Goal: Task Accomplishment & Management: Complete application form

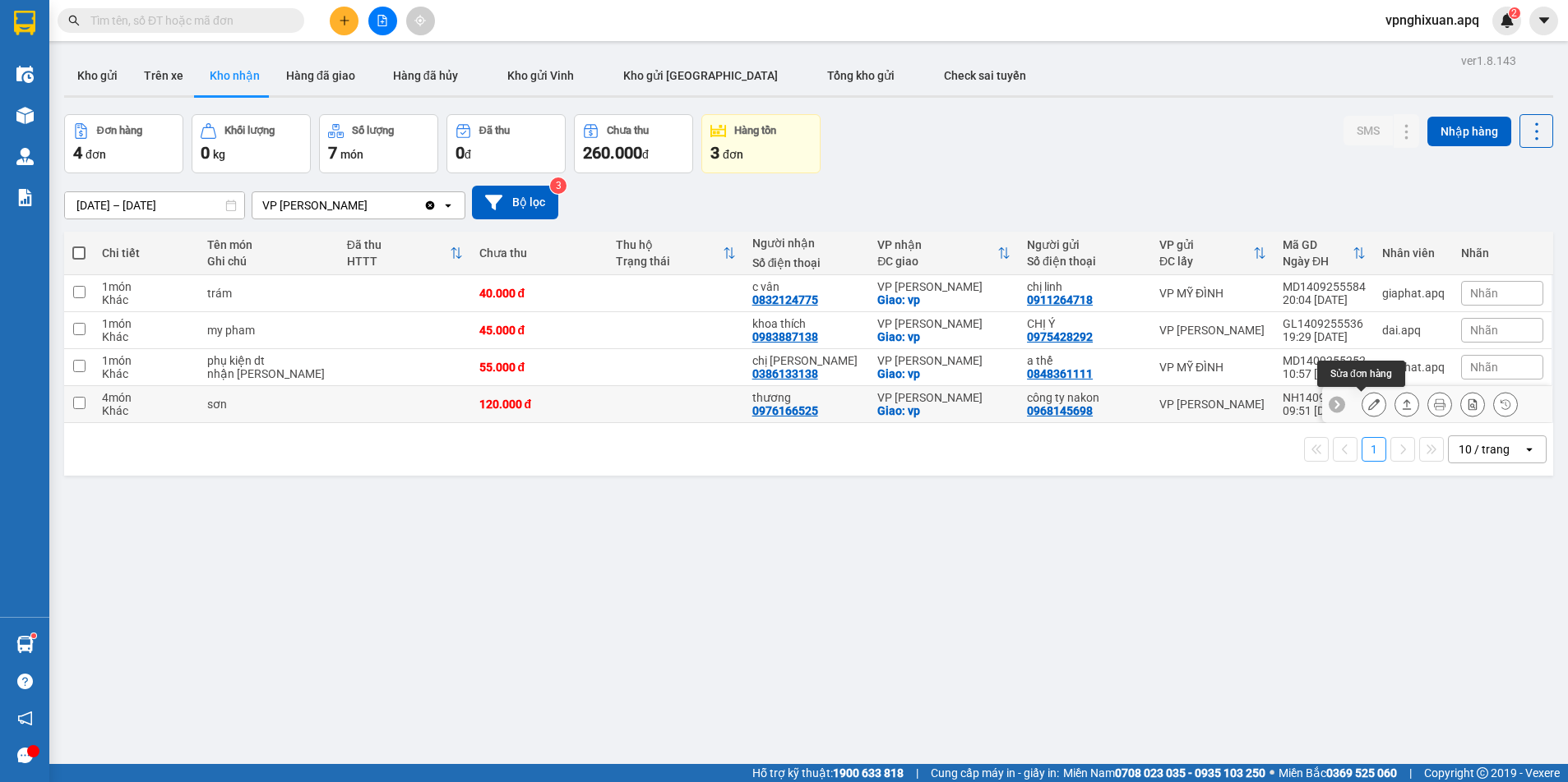
click at [1368, 406] on icon at bounding box center [1374, 405] width 12 height 12
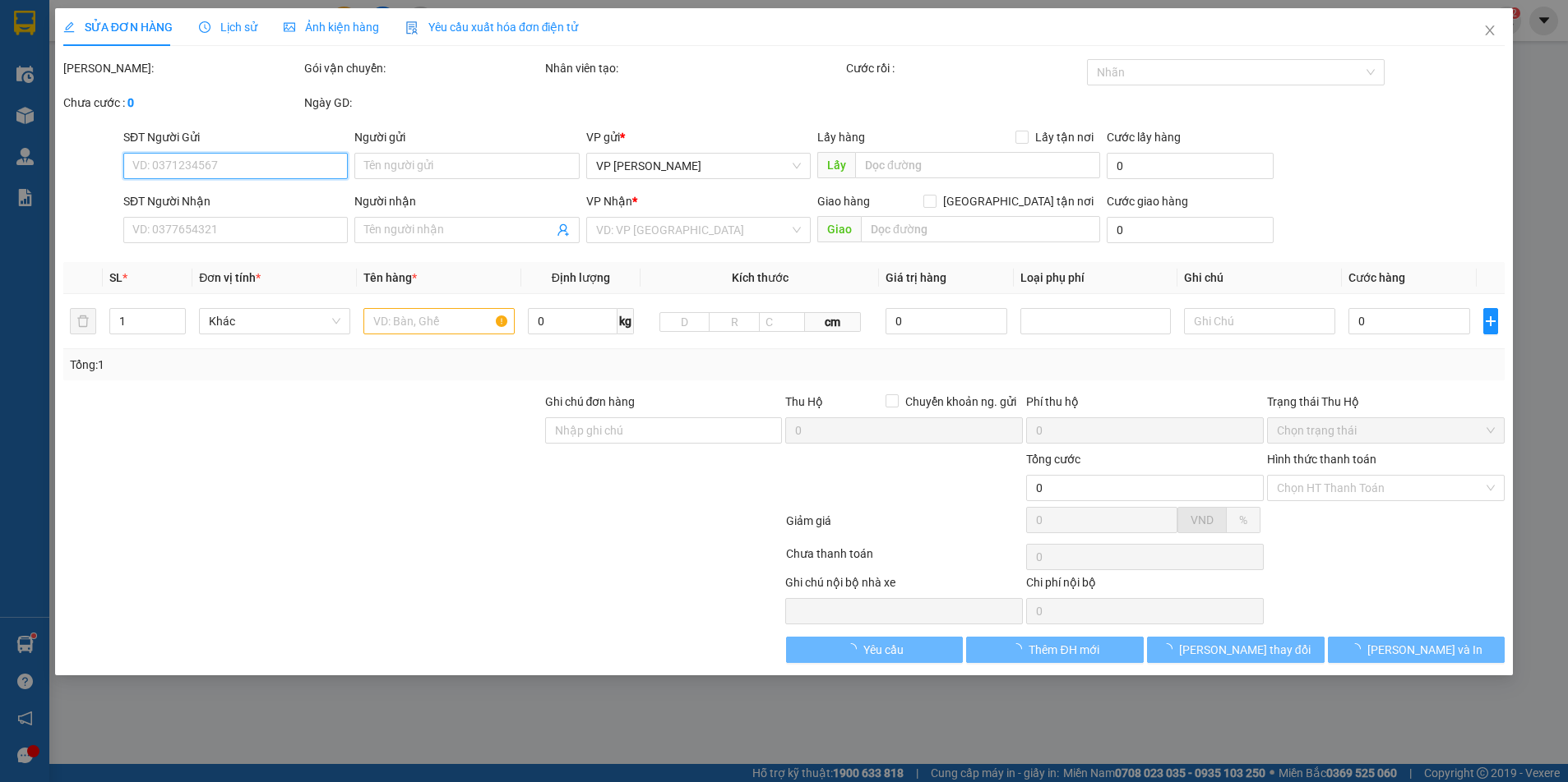
type input "0968145698"
type input "công ty nakon"
type input "0976166525"
type input "thương"
checkbox input "true"
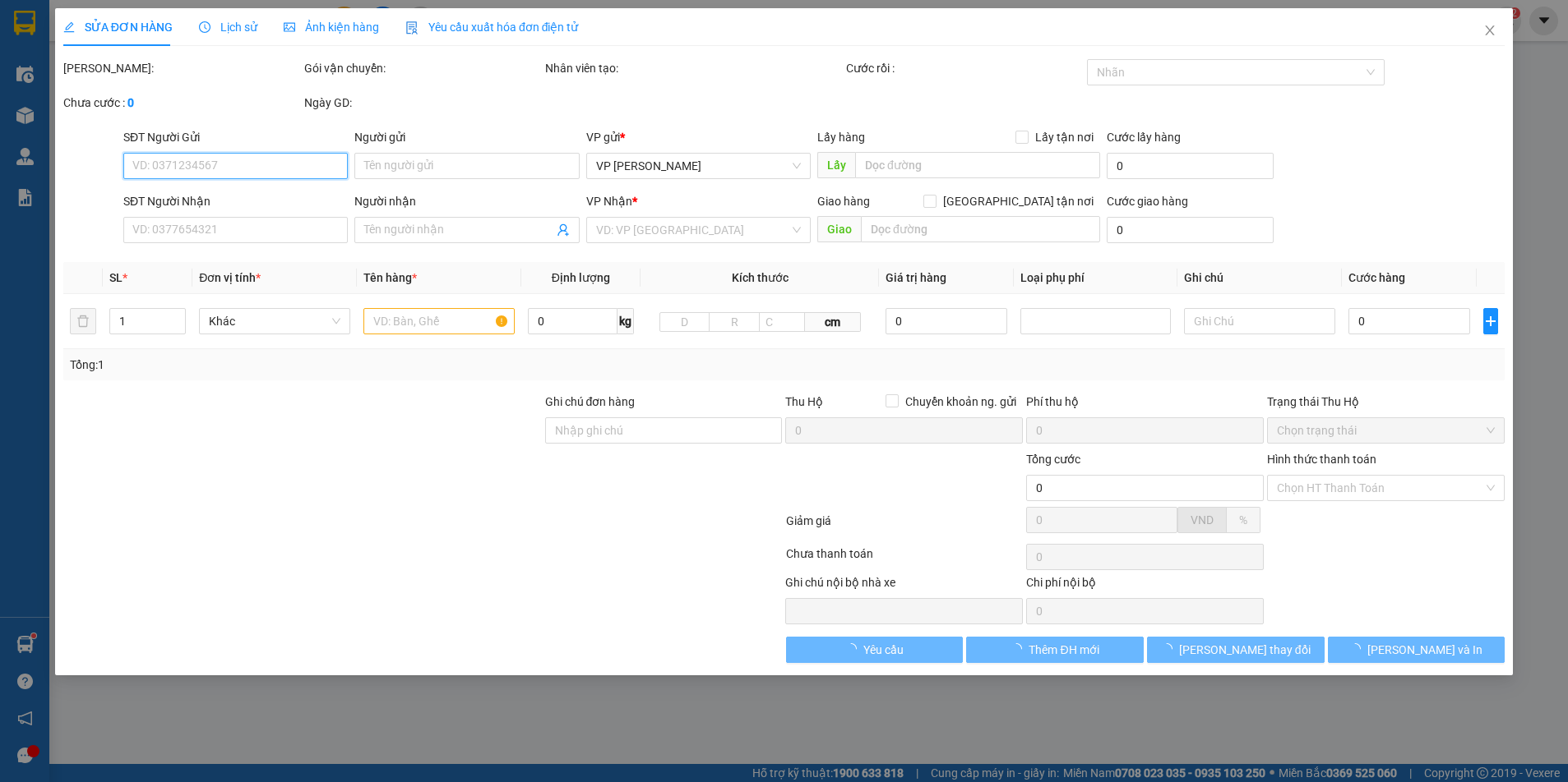
type input "vp"
type input "120.000"
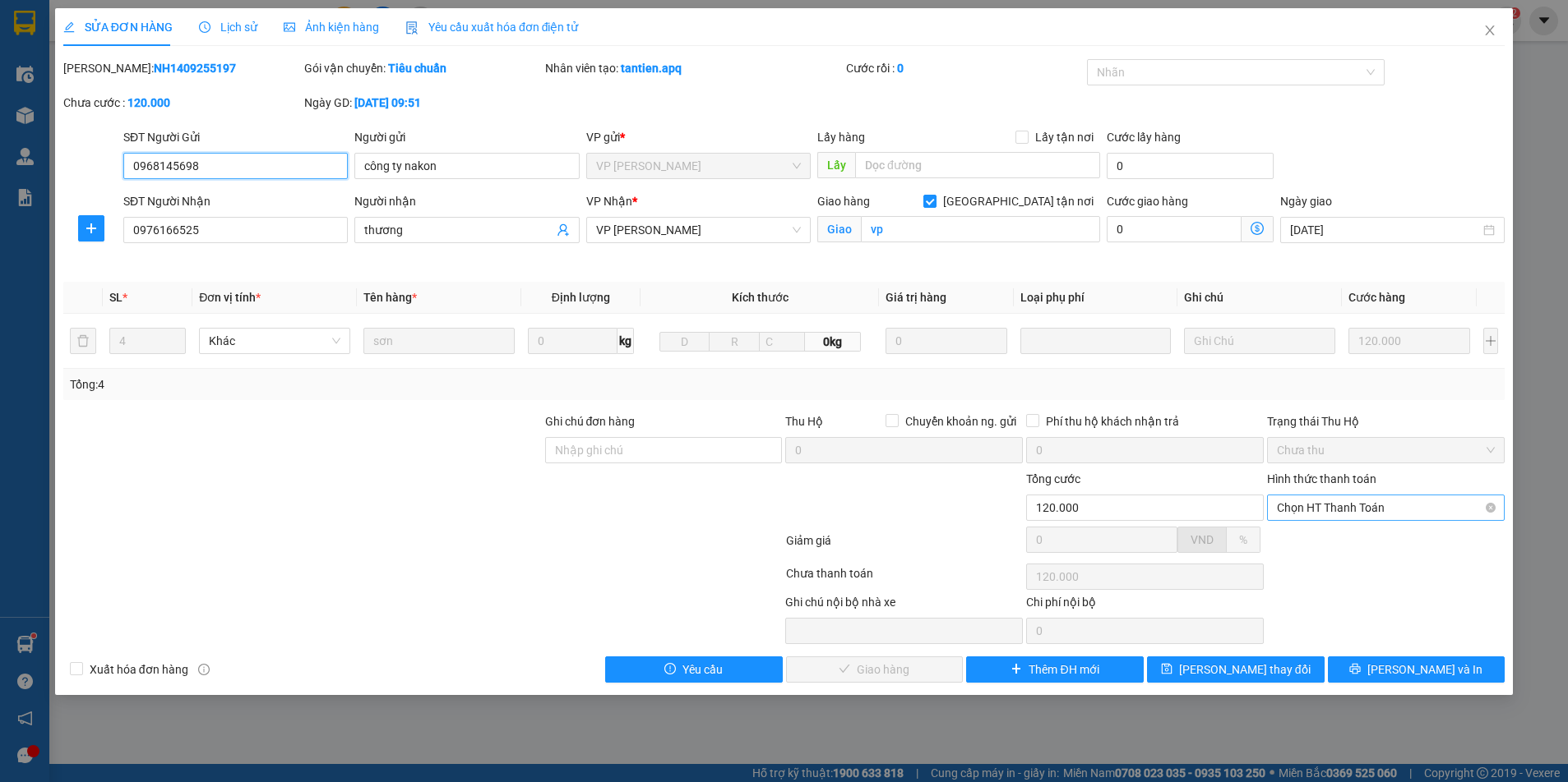
drag, startPoint x: 1372, startPoint y: 508, endPoint x: 1373, endPoint y: 518, distance: 10.0
click at [1373, 510] on span "Chọn HT Thanh Toán" at bounding box center [1385, 507] width 218 height 25
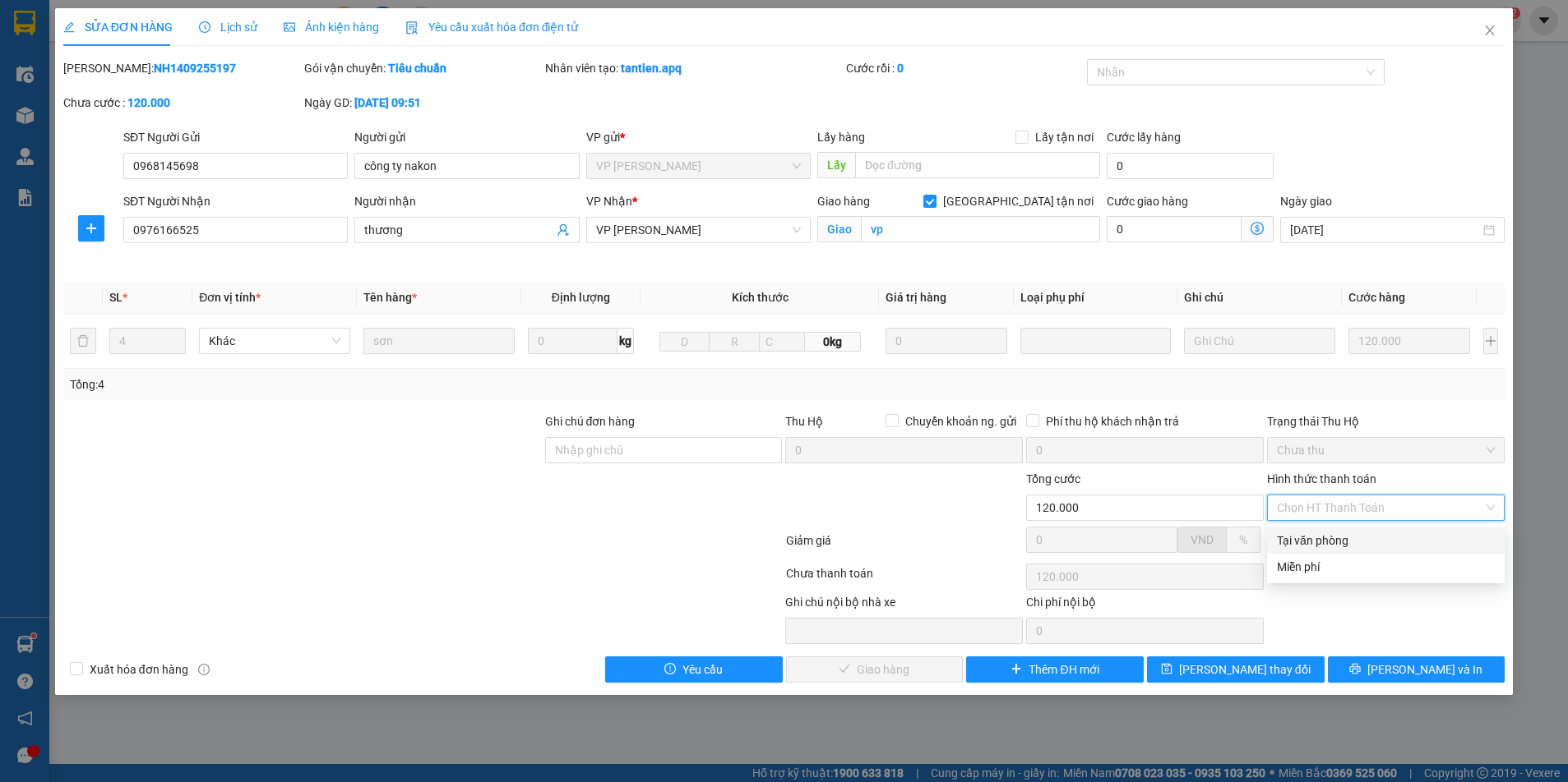
drag, startPoint x: 1370, startPoint y: 533, endPoint x: 1365, endPoint y: 545, distance: 13.0
click at [1370, 538] on div "Tại văn phòng" at bounding box center [1385, 540] width 218 height 18
type input "0"
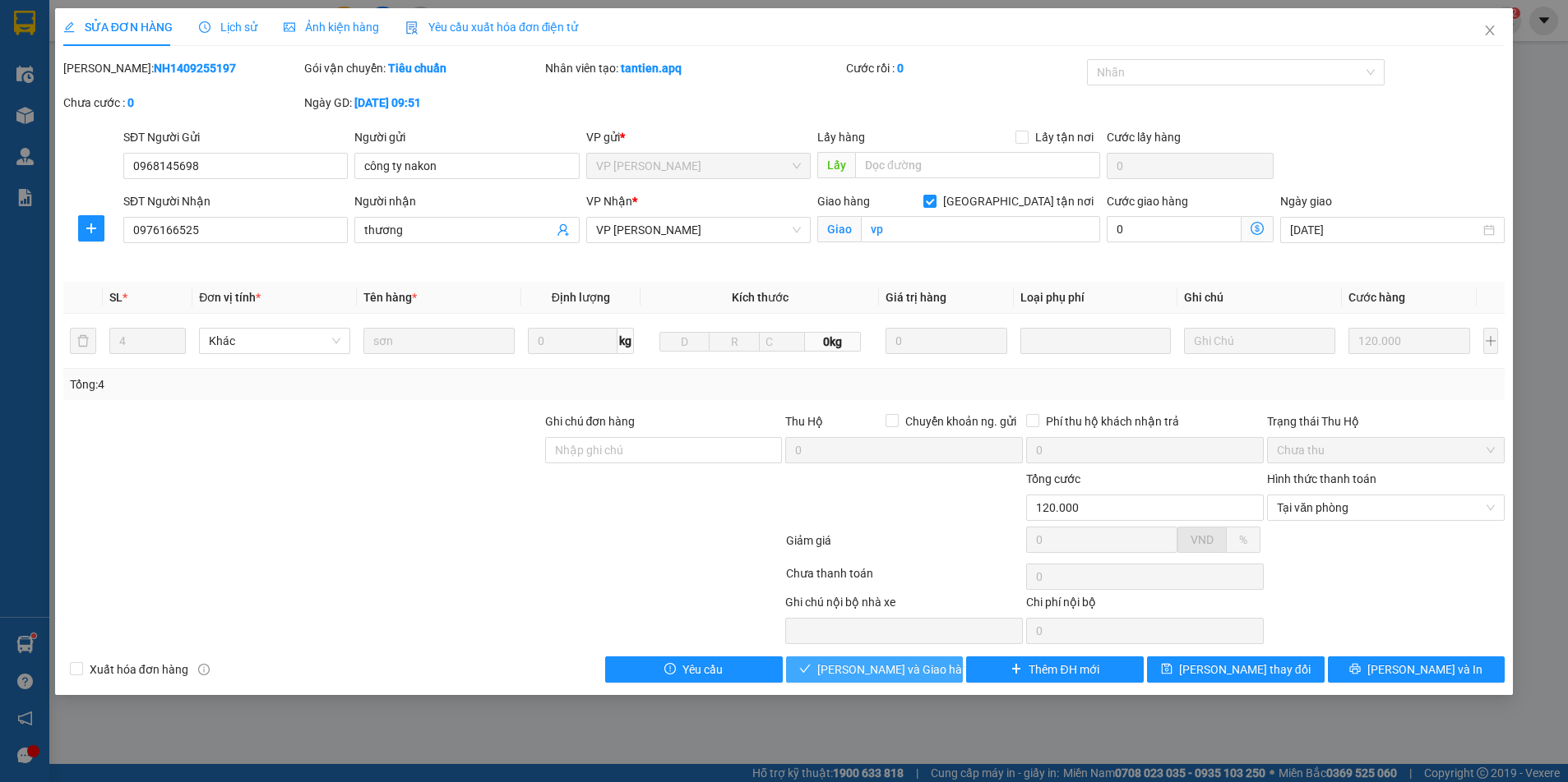
click at [898, 670] on span "[PERSON_NAME] và Giao hàng" at bounding box center [896, 669] width 157 height 18
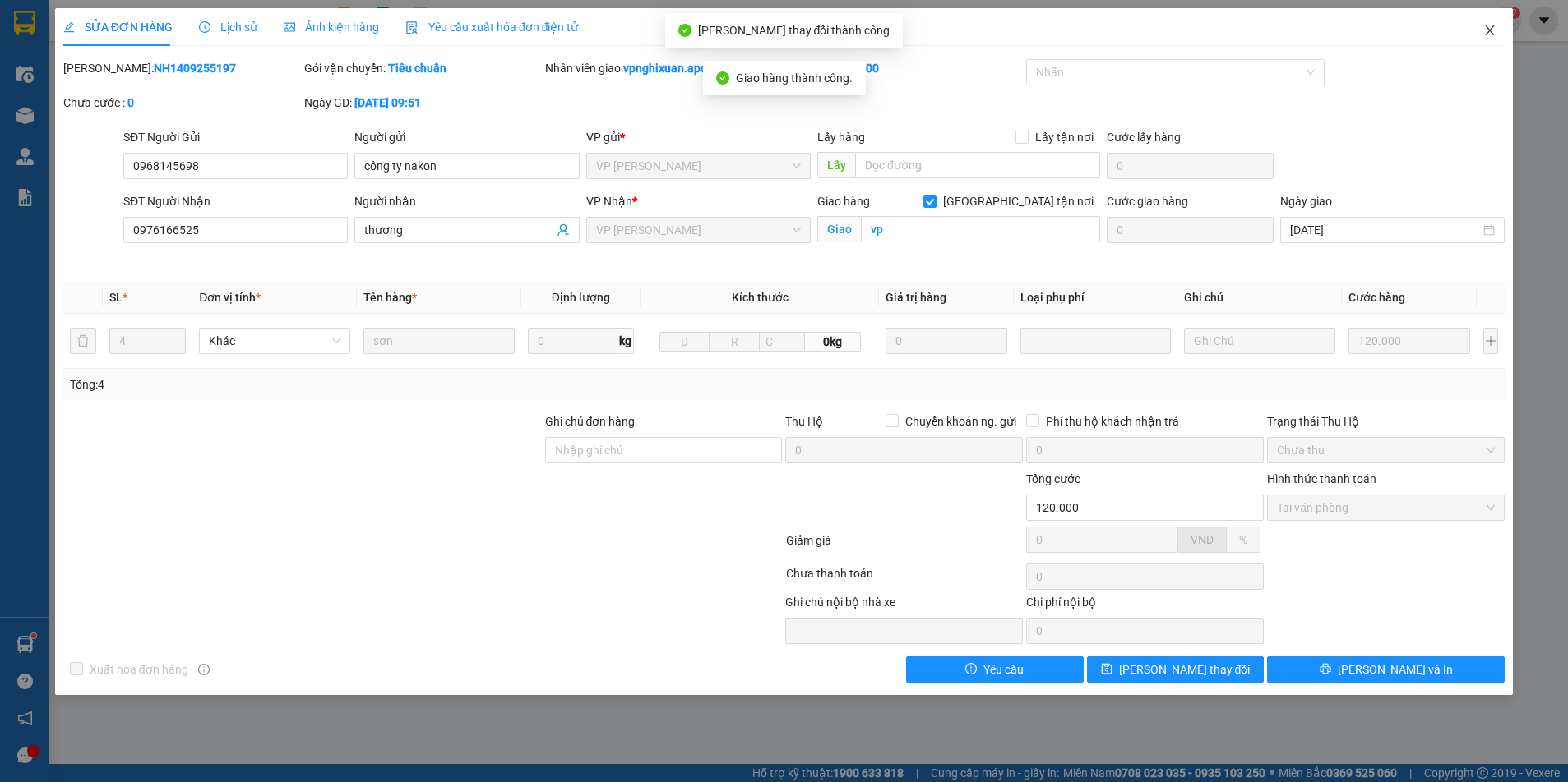
click at [1489, 30] on icon "close" at bounding box center [1490, 30] width 14 height 14
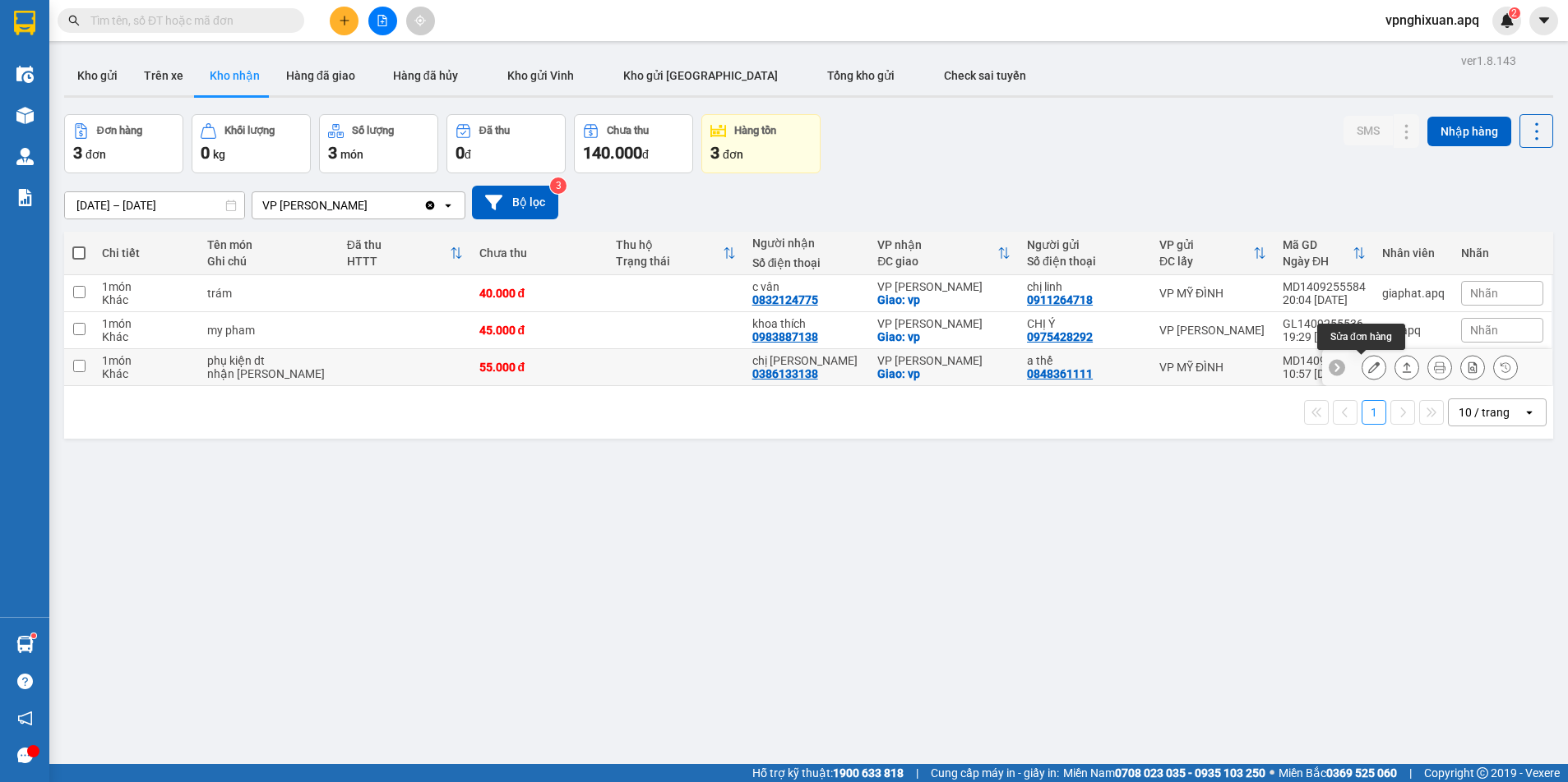
click at [1362, 367] on button at bounding box center [1373, 367] width 23 height 29
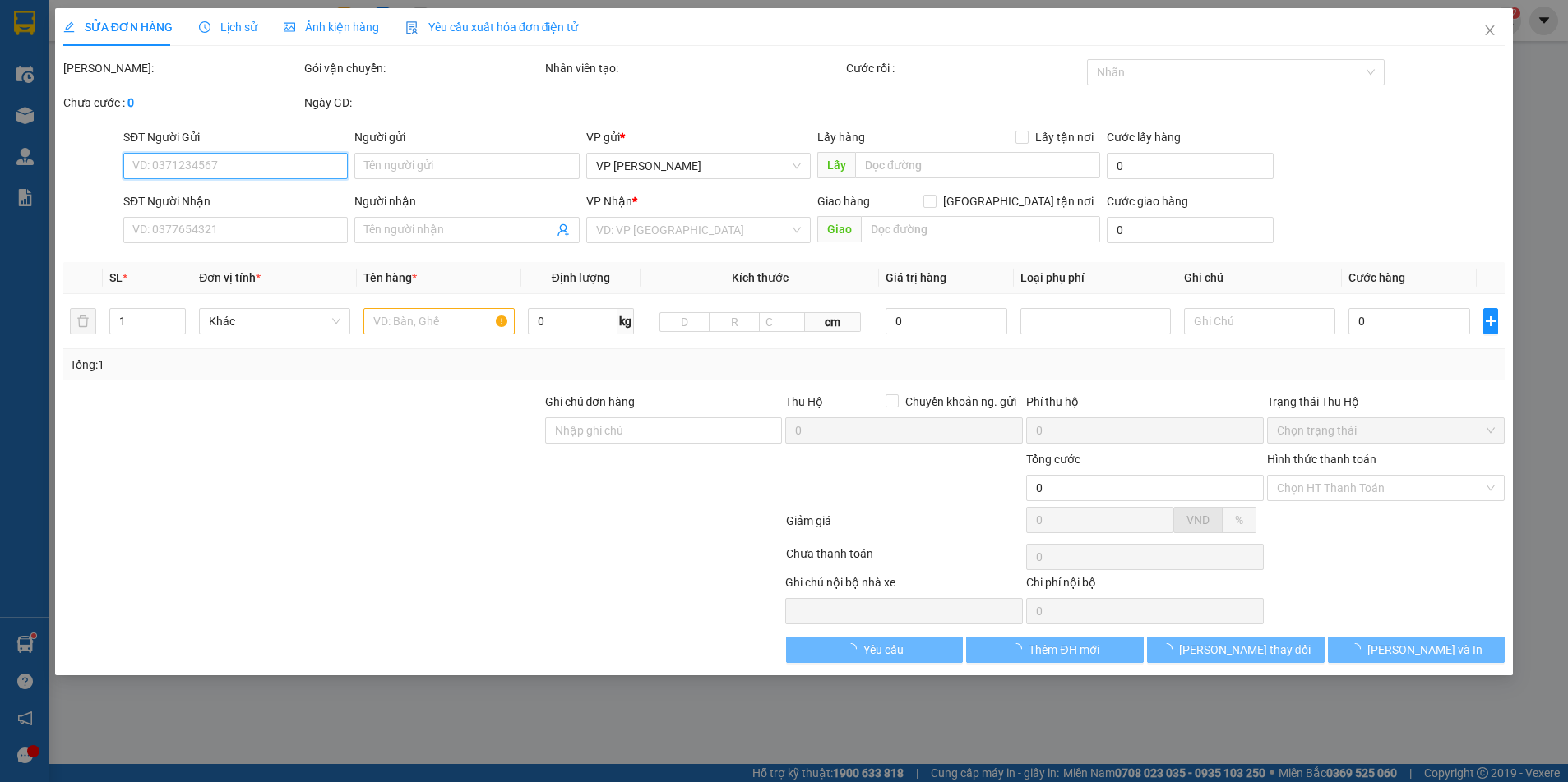
type input "0848361111"
type input "a thế"
type input "0386133138"
type input "chị [PERSON_NAME]"
checkbox input "true"
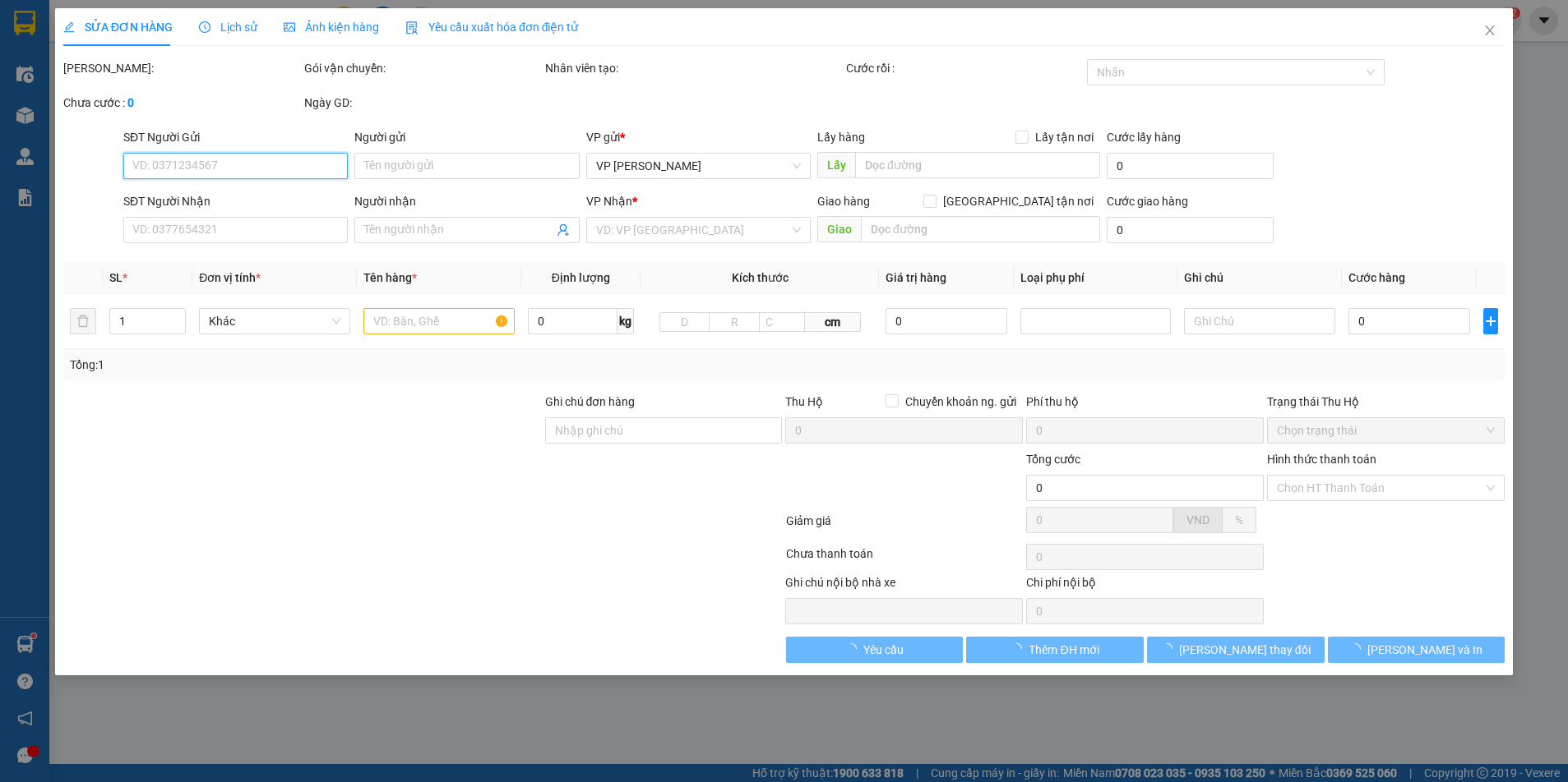
type input "vp"
type input "55.000"
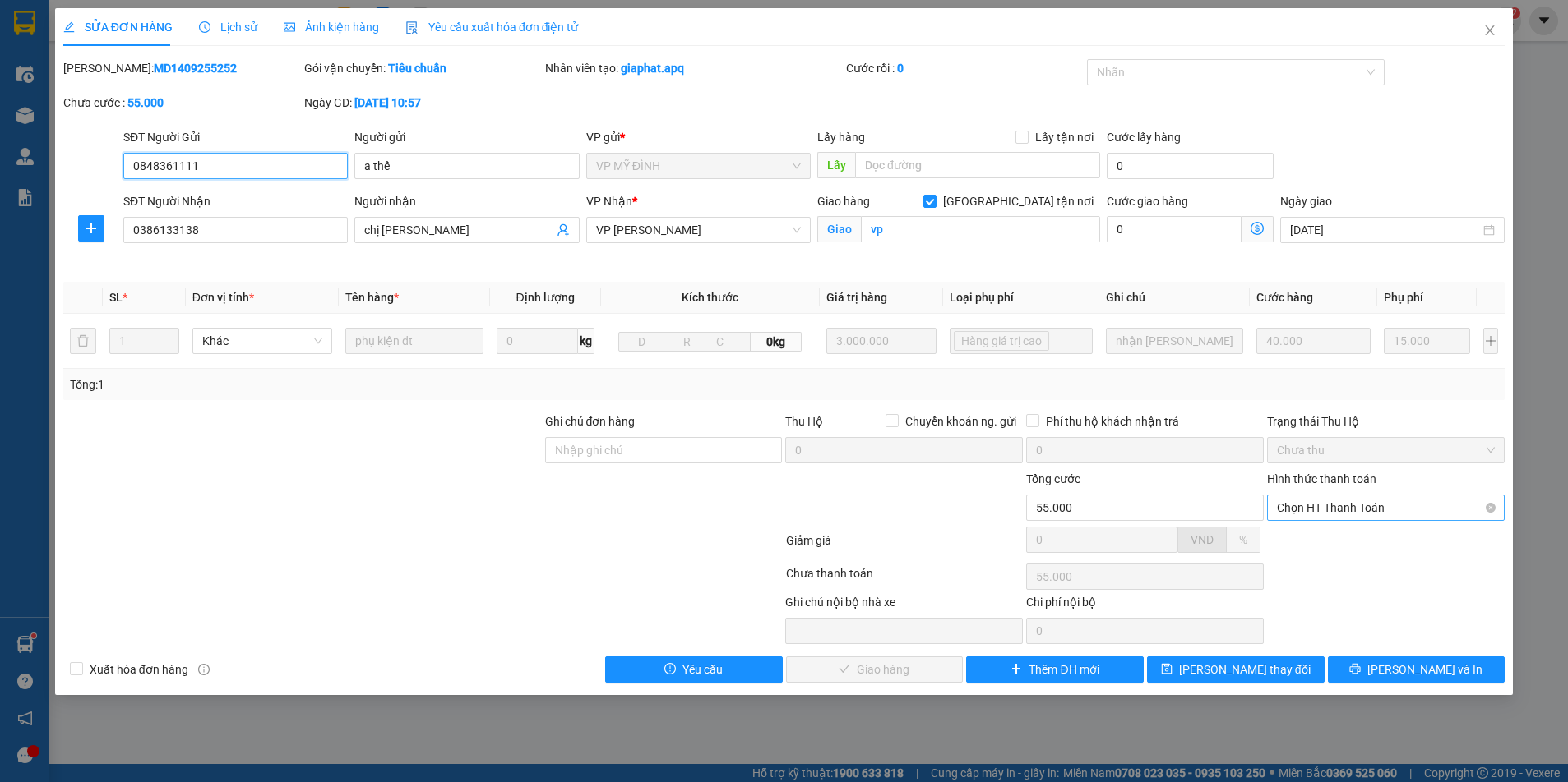
click at [1341, 502] on span "Chọn HT Thanh Toán" at bounding box center [1385, 507] width 218 height 25
click at [1344, 526] on div "Total Paid Fee 0 Total UnPaid Fee 55.000 Cash Collection Total Fee Mã ĐH: MD140…" at bounding box center [784, 371] width 1442 height 624
click at [1351, 507] on span "Chọn HT Thanh Toán" at bounding box center [1385, 507] width 218 height 25
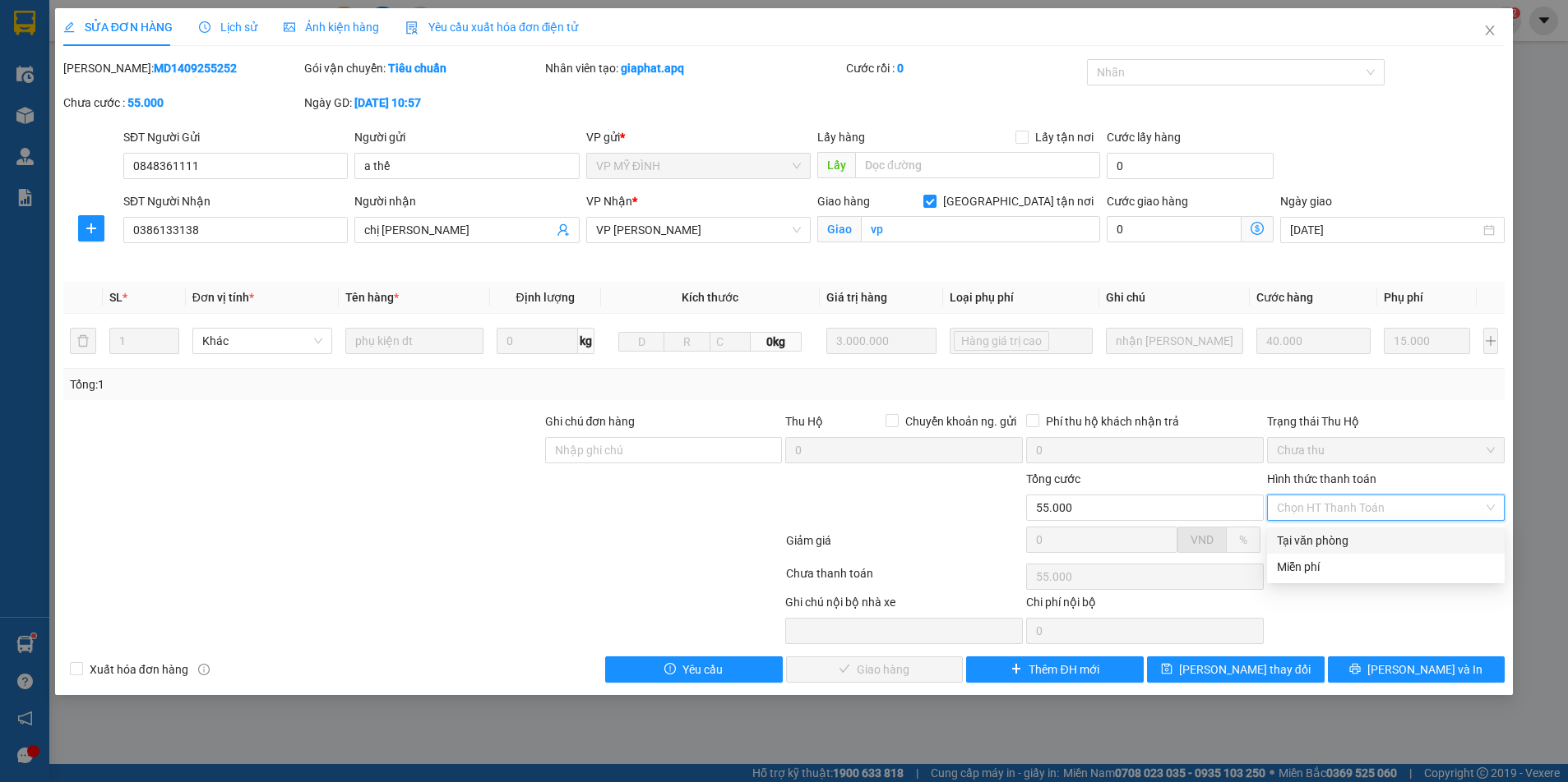
drag, startPoint x: 1359, startPoint y: 540, endPoint x: 1314, endPoint y: 580, distance: 60.2
click at [1359, 545] on div "Tại văn phòng" at bounding box center [1385, 540] width 218 height 18
type input "0"
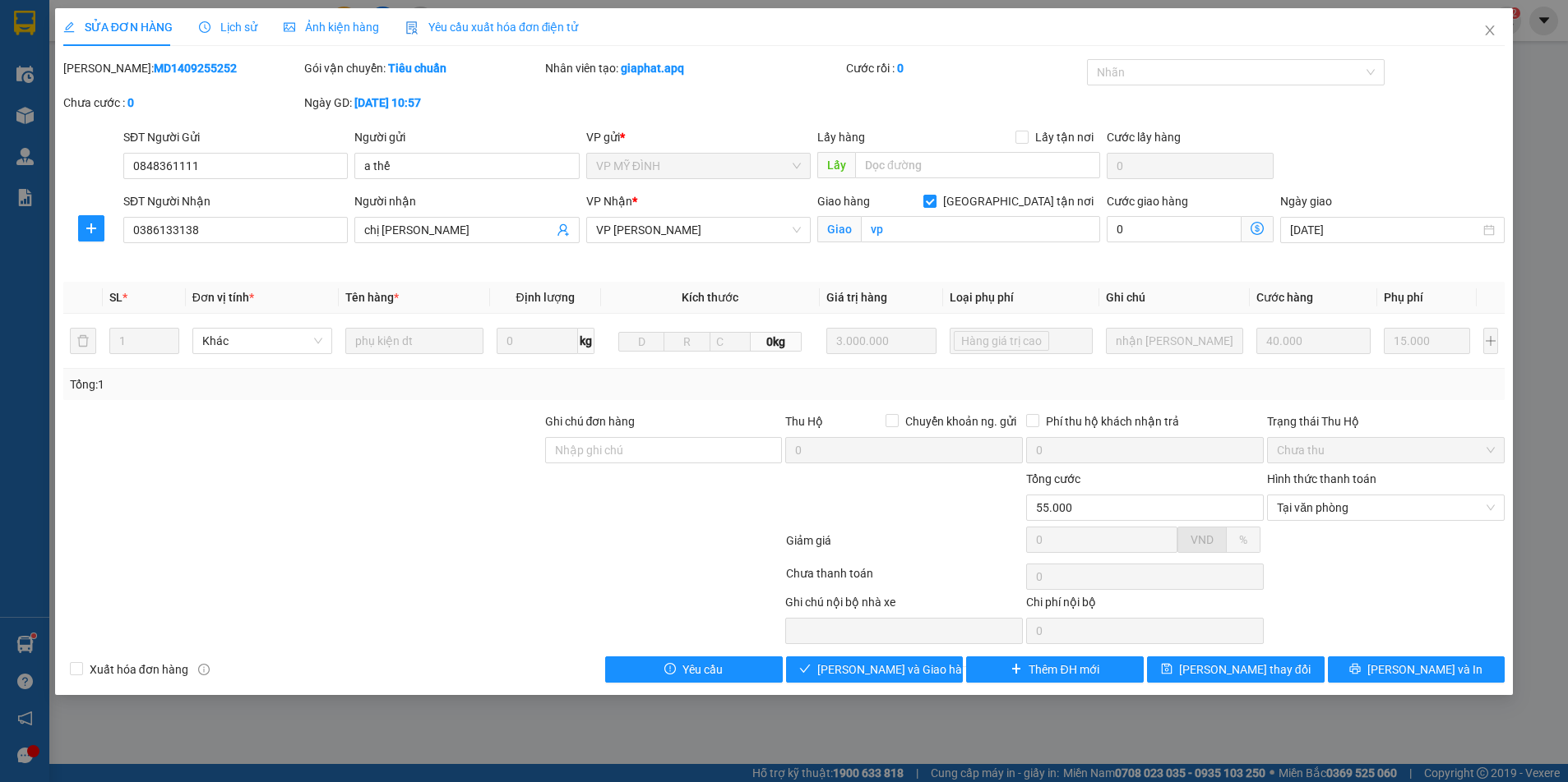
drag, startPoint x: 872, startPoint y: 683, endPoint x: 887, endPoint y: 645, distance: 40.9
click at [872, 681] on div "SỬA ĐƠN HÀNG Lịch sử Ảnh kiện hàng Yêu cầu xuất hóa đơn điện tử Total Paid Fee …" at bounding box center [784, 352] width 1458 height 687
click at [850, 664] on span "[PERSON_NAME] và Giao hàng" at bounding box center [896, 669] width 157 height 18
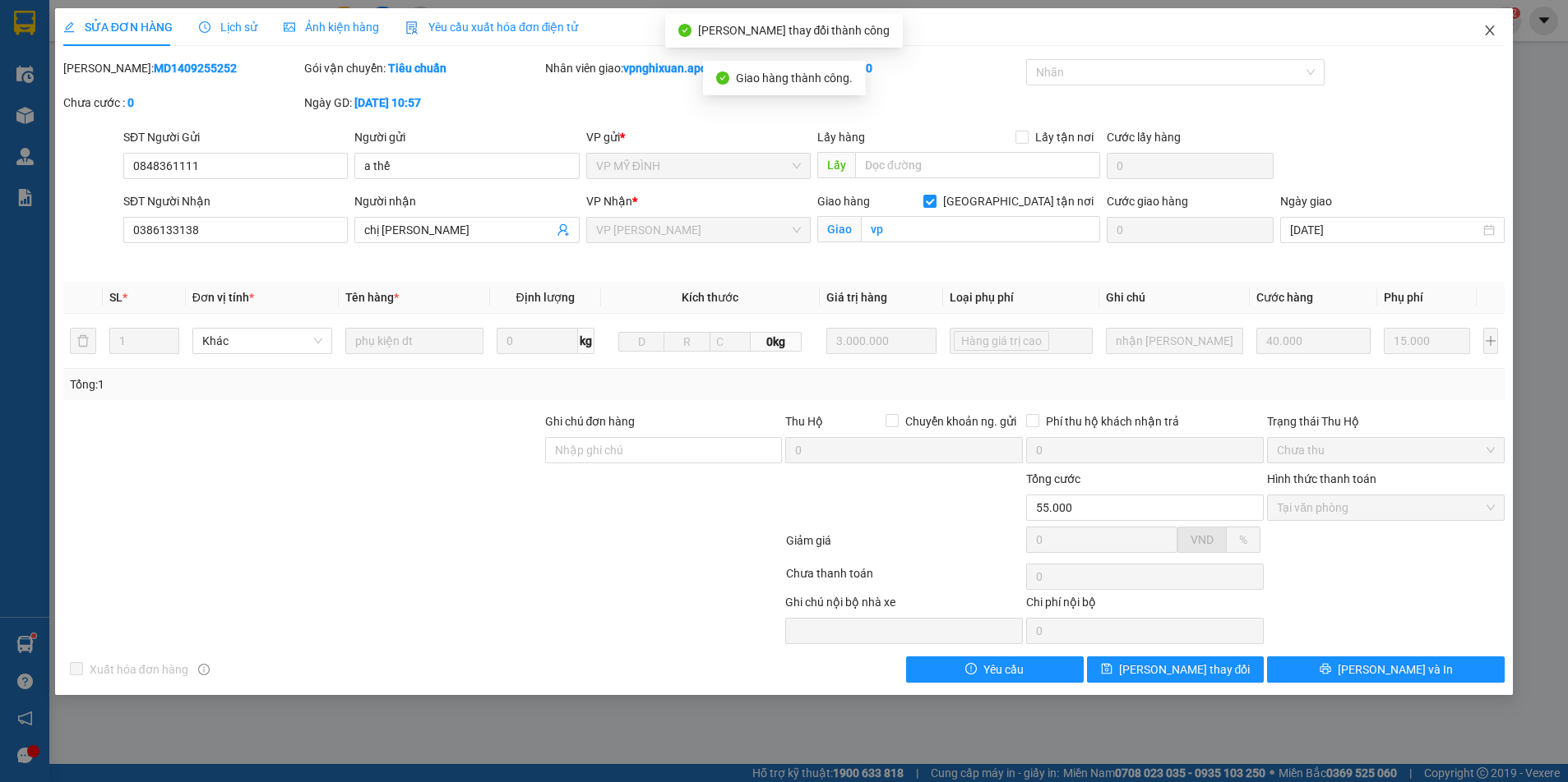
click at [1484, 35] on icon "close" at bounding box center [1490, 30] width 14 height 14
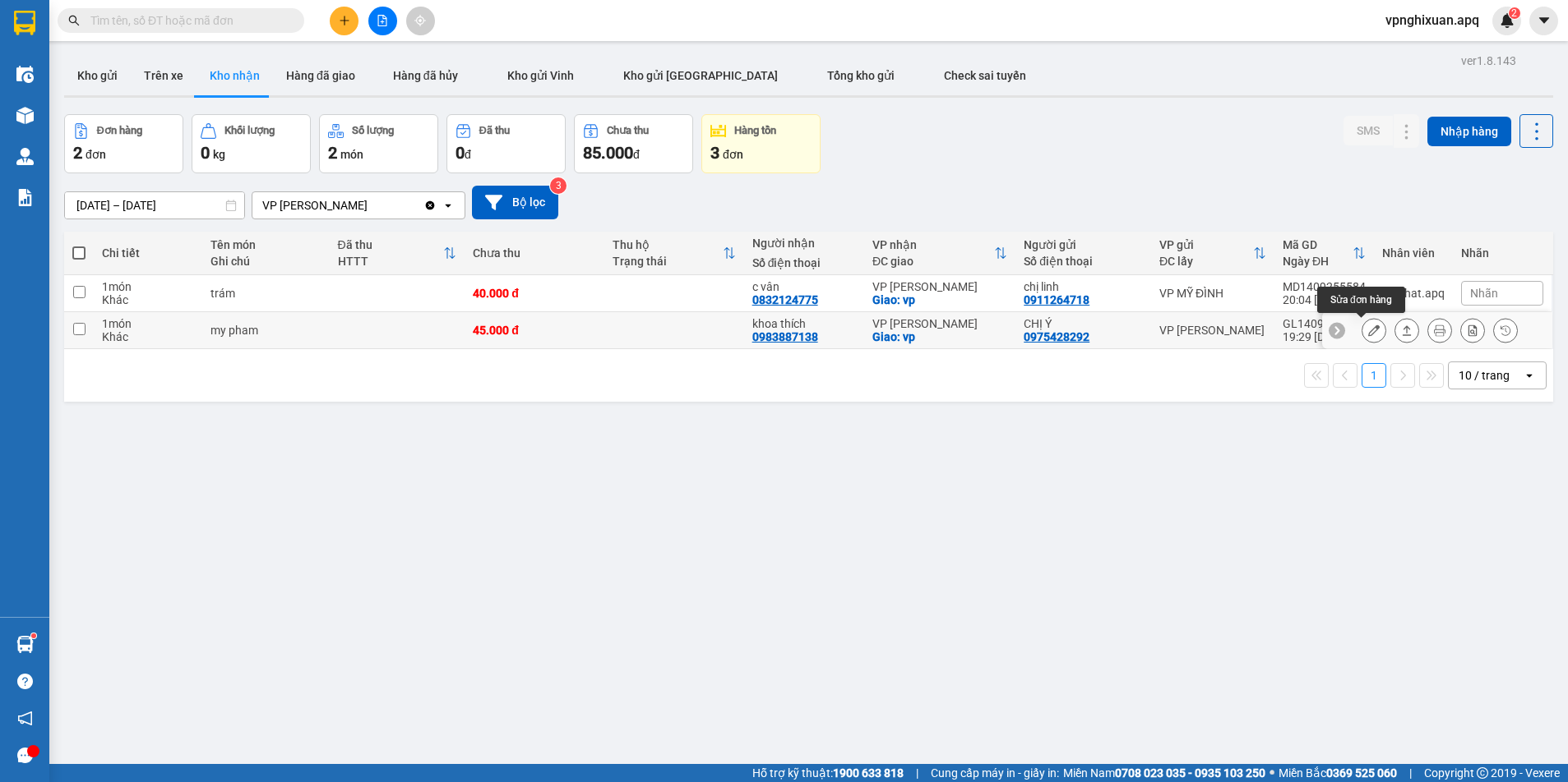
click at [1362, 330] on button at bounding box center [1373, 331] width 23 height 29
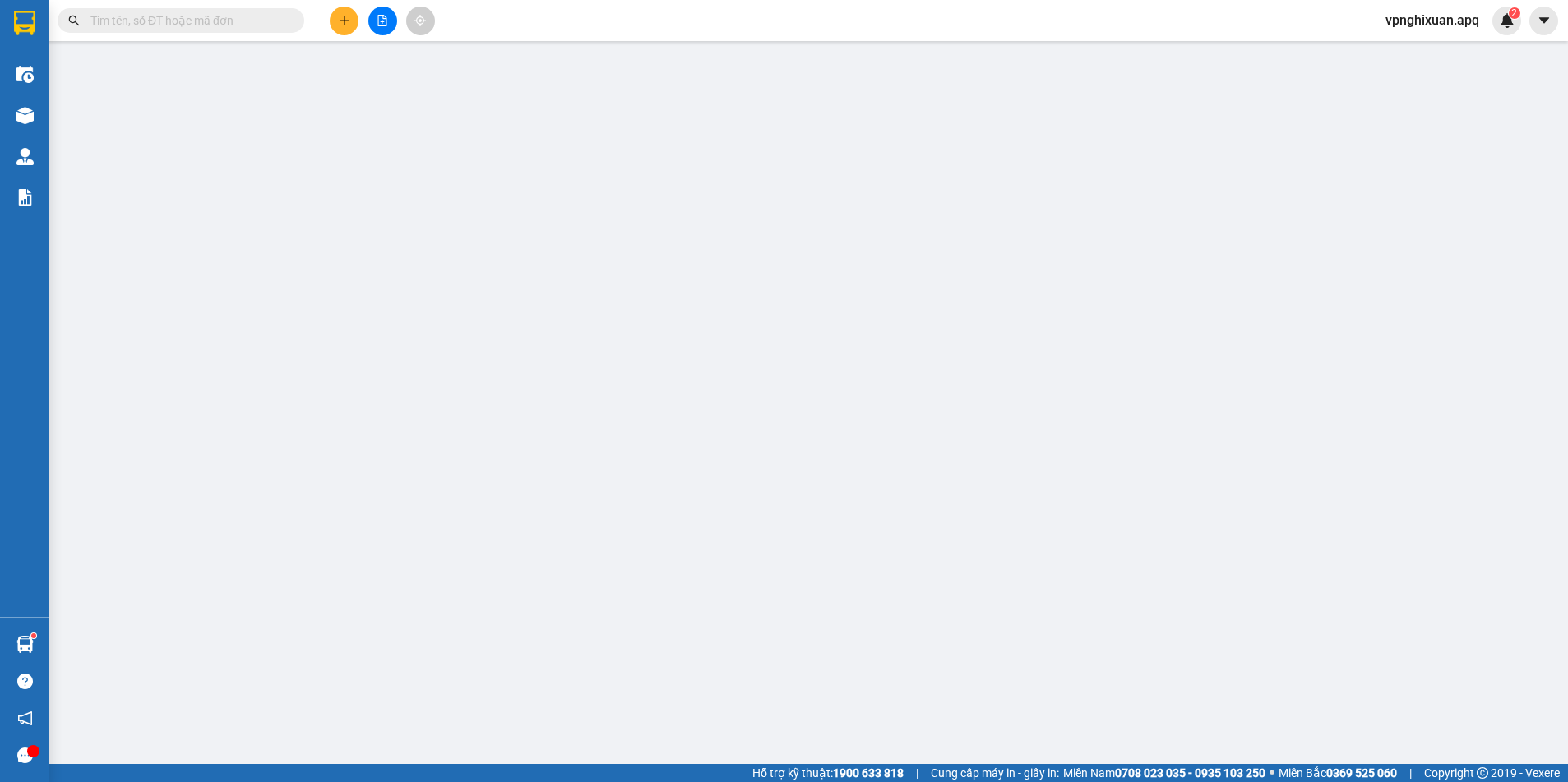
type input "0975428292"
type input "CHỊ Ý"
type input "0983887138"
type input "khoa thích"
checkbox input "true"
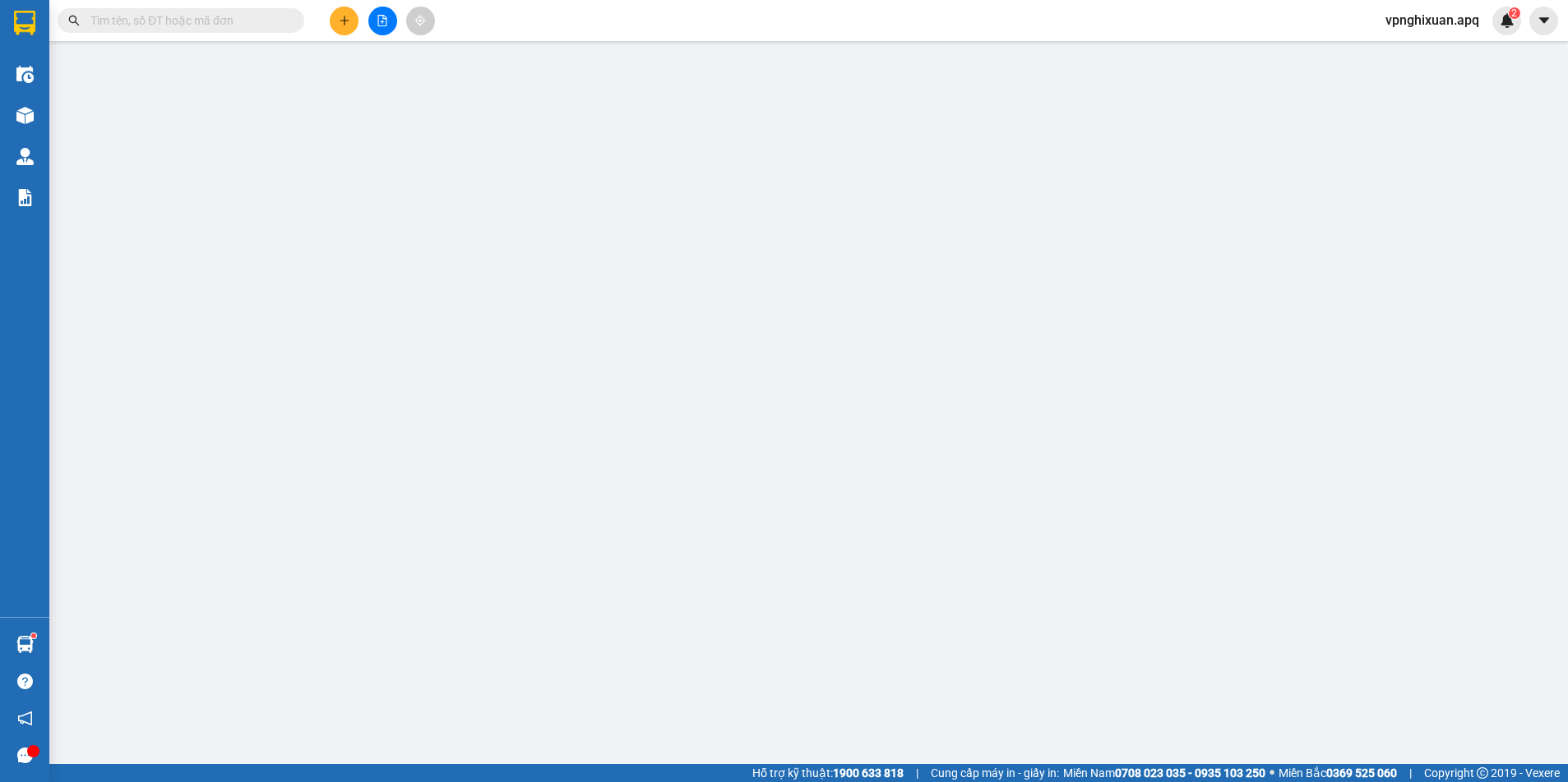
type input "vp"
type input "45.000"
type input "10"
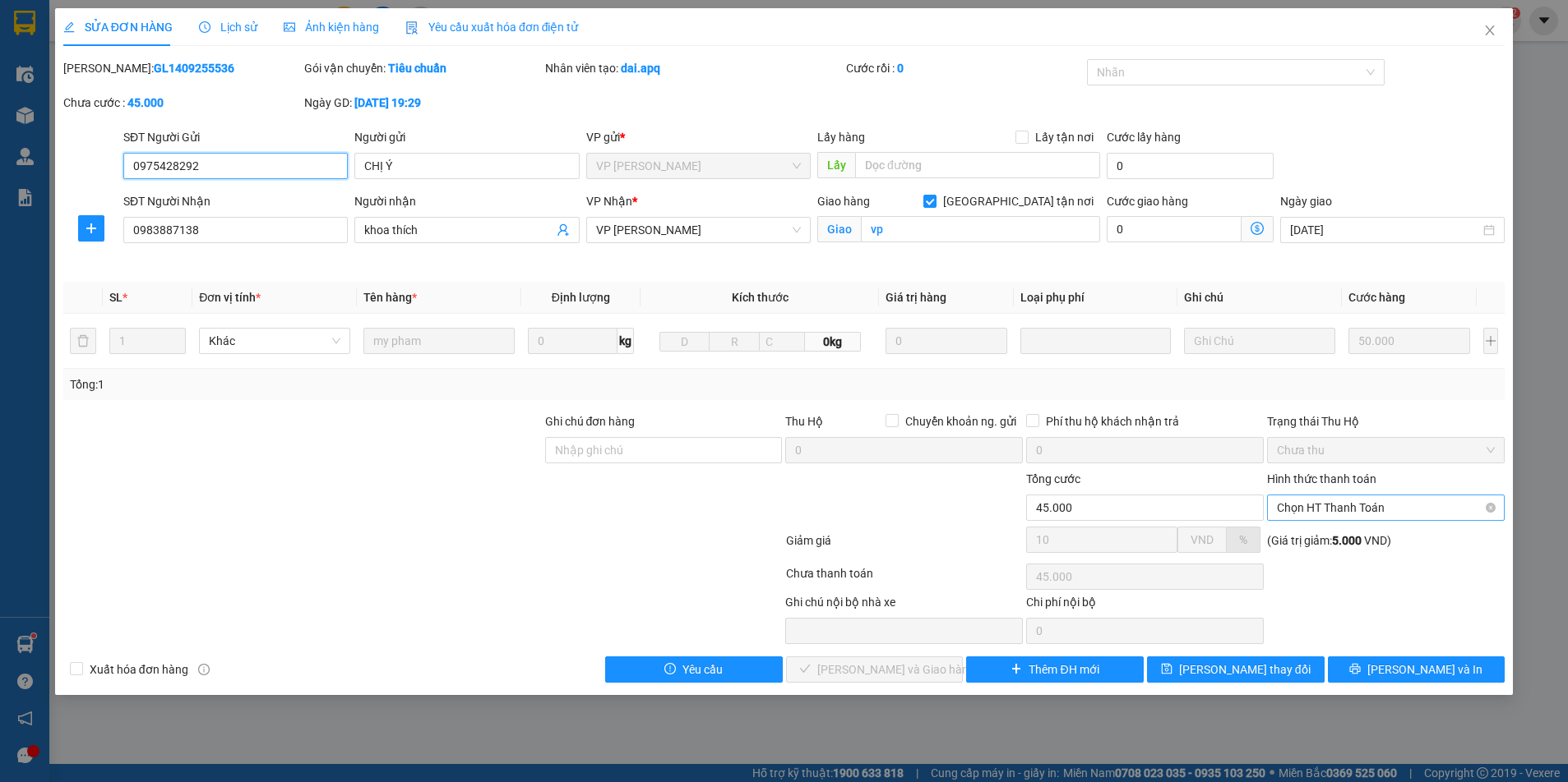
click at [1342, 503] on span "Chọn HT Thanh Toán" at bounding box center [1385, 507] width 218 height 25
drag, startPoint x: 1342, startPoint y: 539, endPoint x: 1326, endPoint y: 565, distance: 30.5
click at [1342, 540] on div "Tại văn phòng" at bounding box center [1385, 540] width 218 height 18
type input "0"
click at [810, 671] on icon "check" at bounding box center [805, 669] width 12 height 12
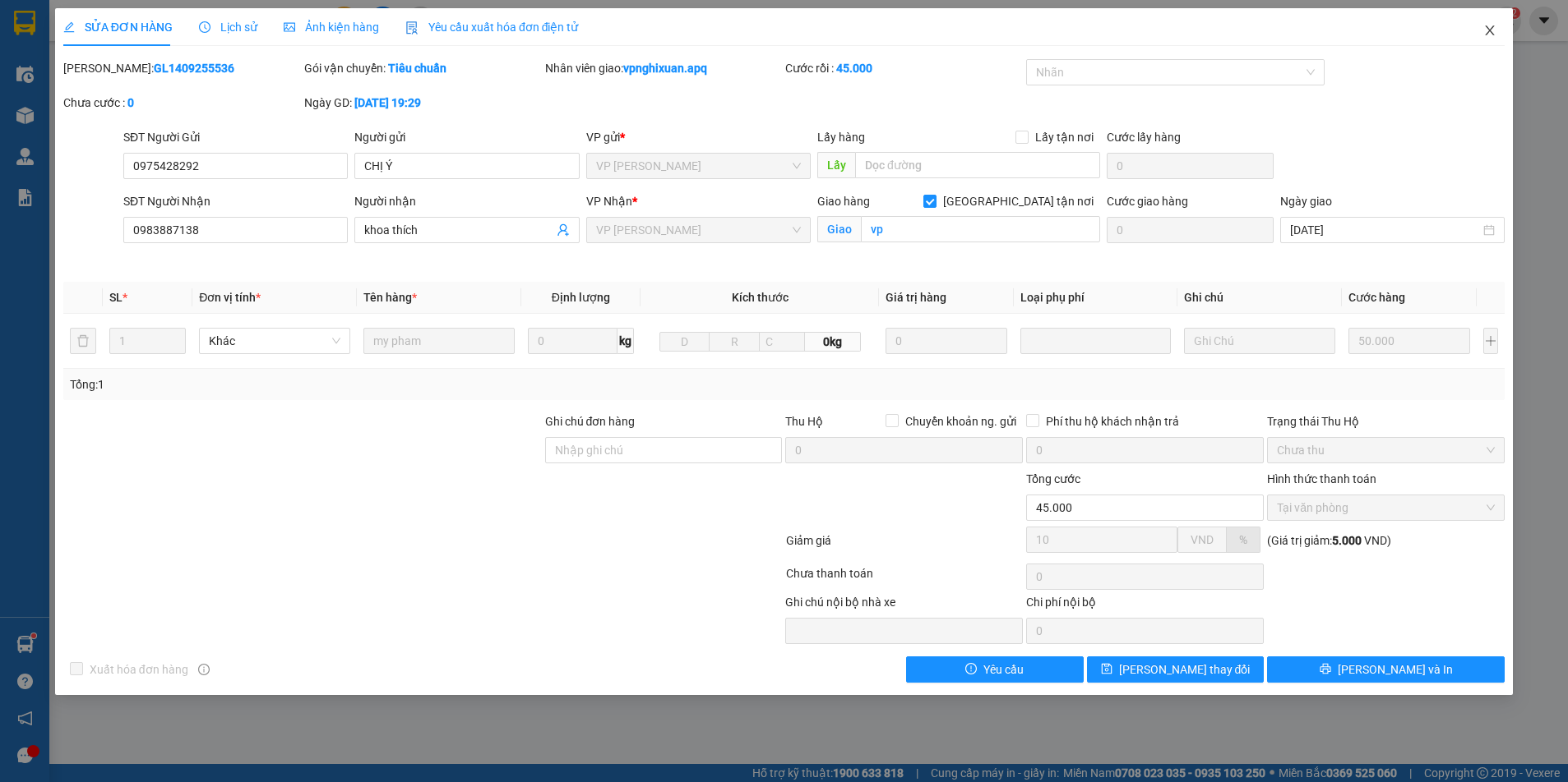
click at [1499, 29] on span "Close" at bounding box center [1489, 31] width 46 height 46
